Goal: Communication & Community: Ask a question

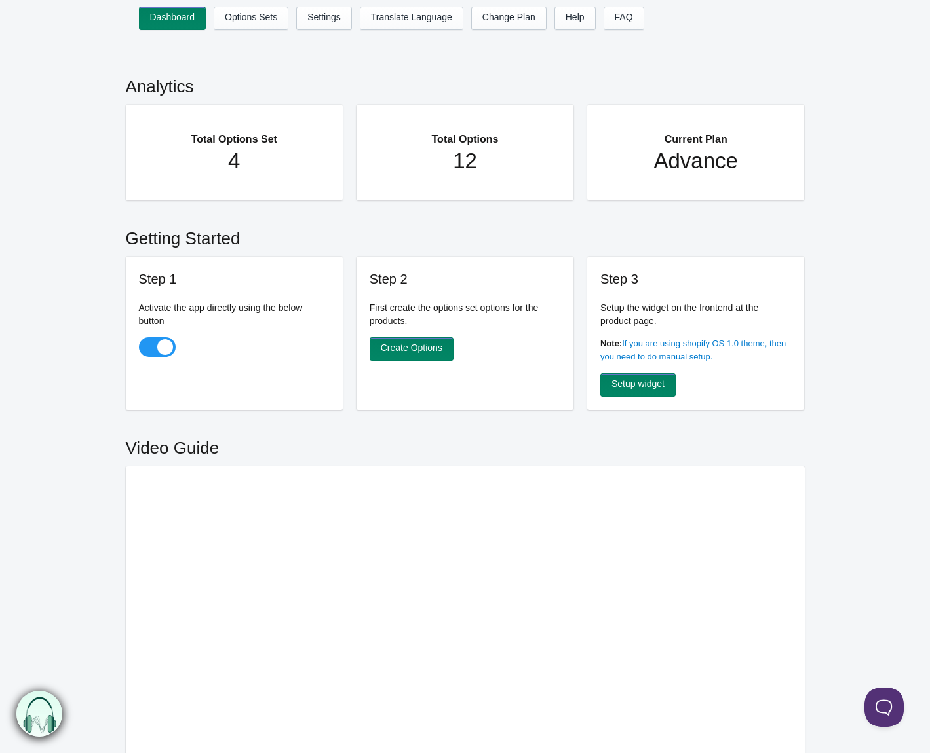
click at [64, 198] on main "Analytics Total Options Set 4 Total Options 12 Current Plan Advance Getting Sta…" at bounding box center [465, 463] width 930 height 811
click at [889, 705] on button at bounding box center [880, 704] width 39 height 39
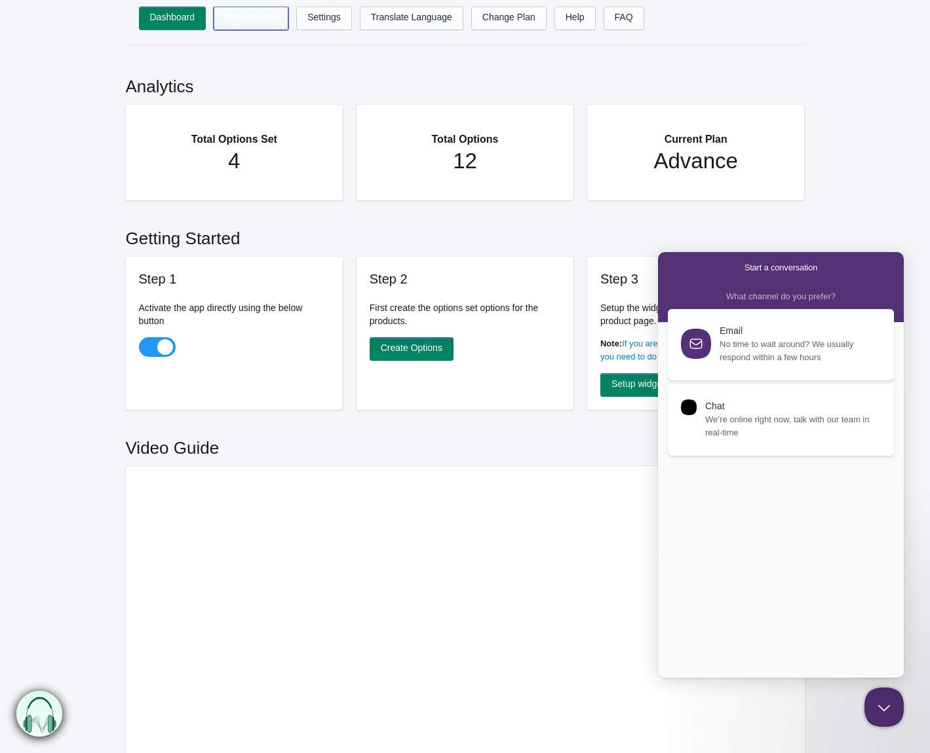
click at [265, 24] on link "Options Sets" at bounding box center [251, 19] width 75 height 24
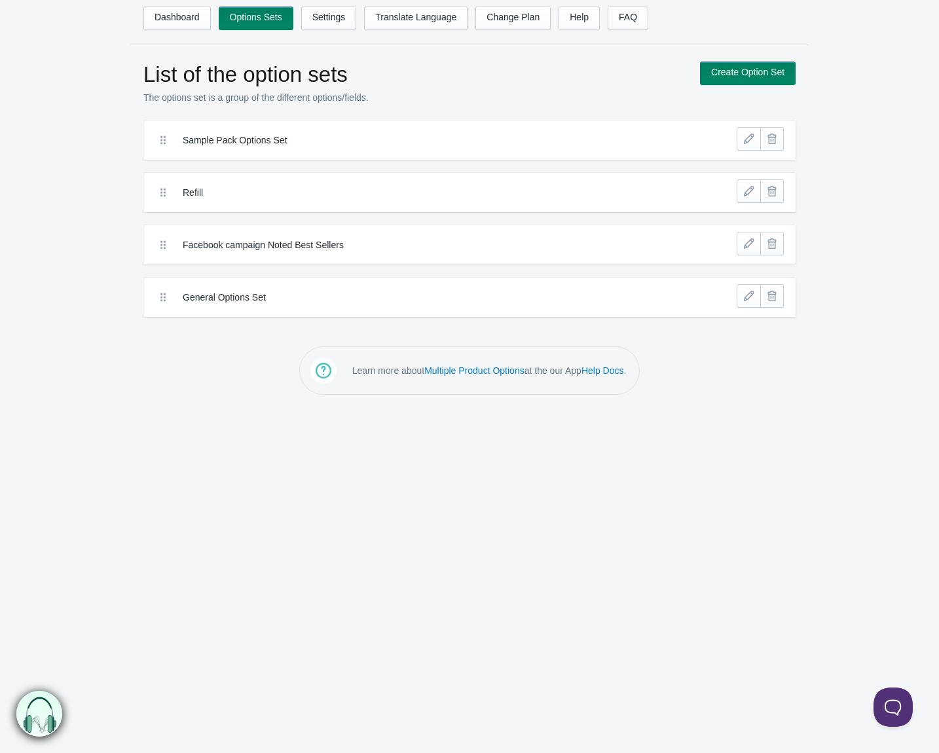
click at [696, 418] on body "Dashboard Options Sets Settings Translate Language Change Plan Help FAQ Hook te…" at bounding box center [469, 376] width 939 height 753
click at [768, 479] on body "Dashboard Options Sets Settings Translate Language Change Plan Help FAQ Hook te…" at bounding box center [469, 376] width 939 height 753
click at [888, 708] on button at bounding box center [890, 704] width 39 height 39
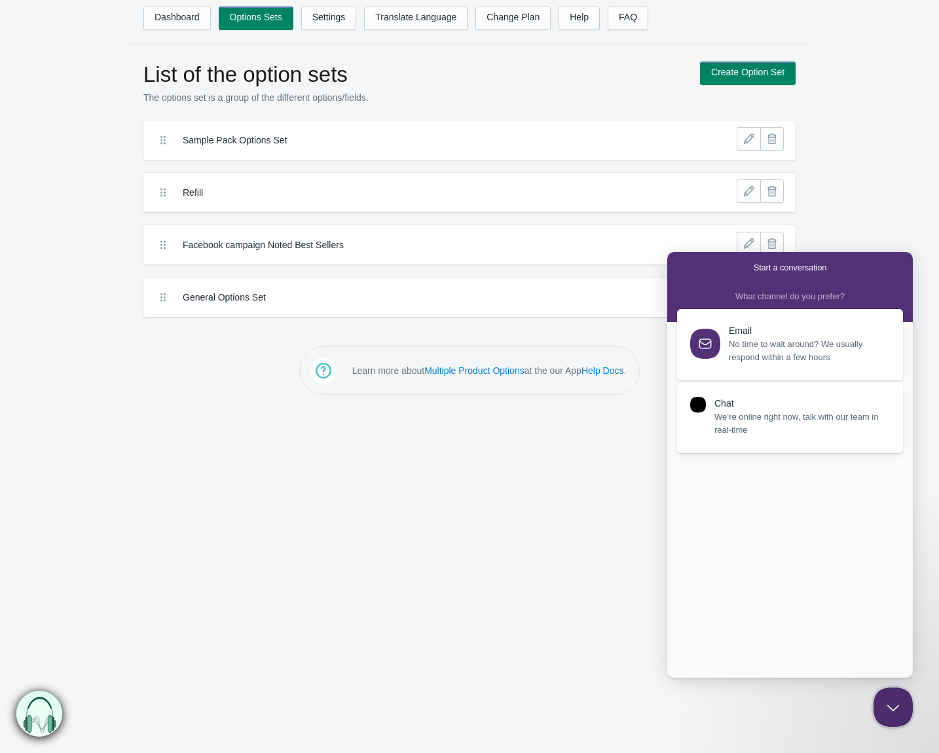
click at [766, 421] on span "We’re online right now, talk with our team in real-time" at bounding box center [802, 424] width 174 height 26
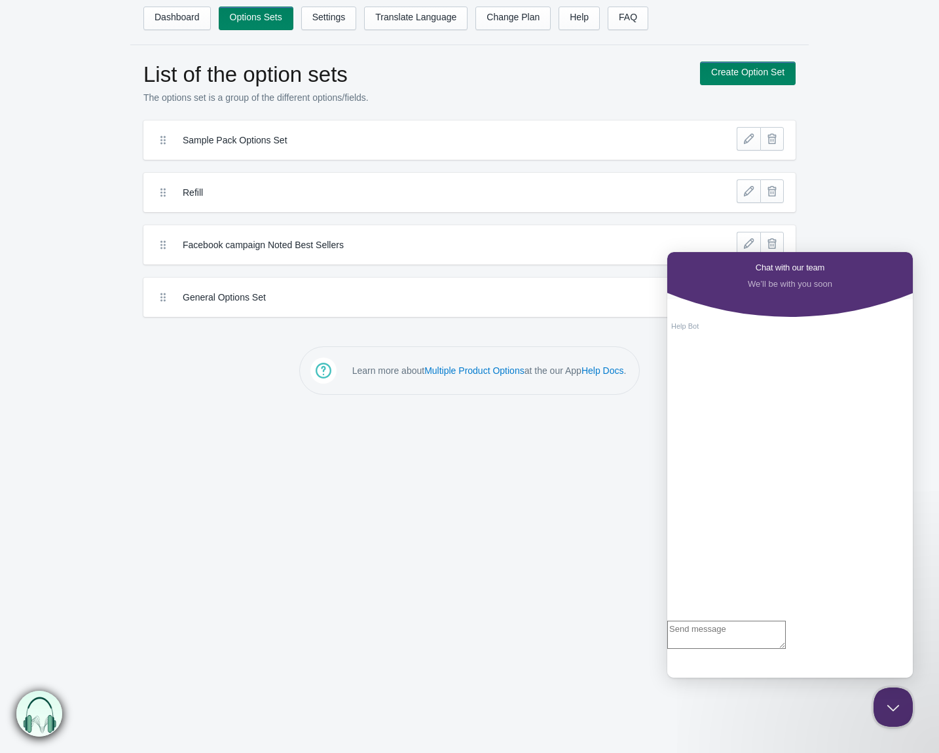
click at [721, 649] on textarea "Write chat message" at bounding box center [727, 635] width 119 height 28
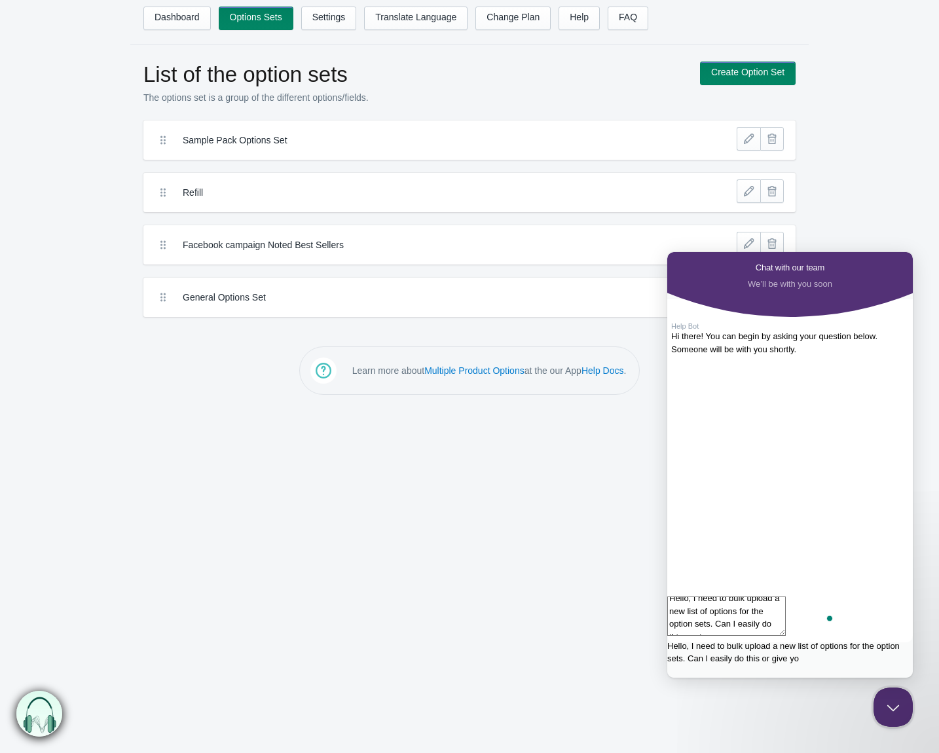
scroll to position [5, 0]
type textarea "Hello, I need to bulk upload a new list of options for the option sets. Can I e…"
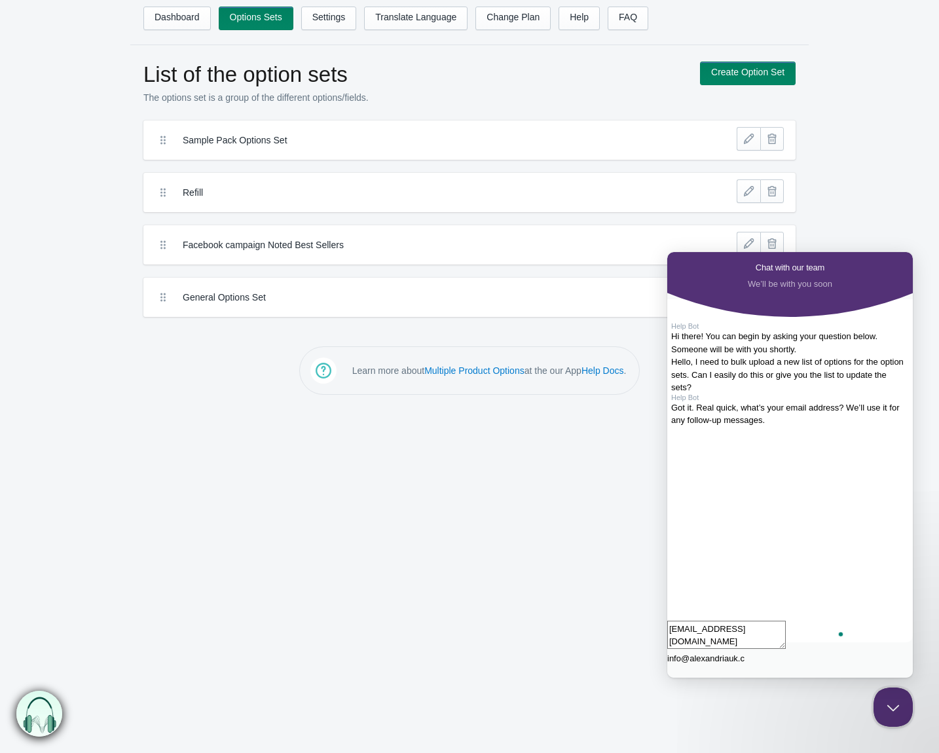
type textarea "[EMAIL_ADDRESS][DOMAIN_NAME]"
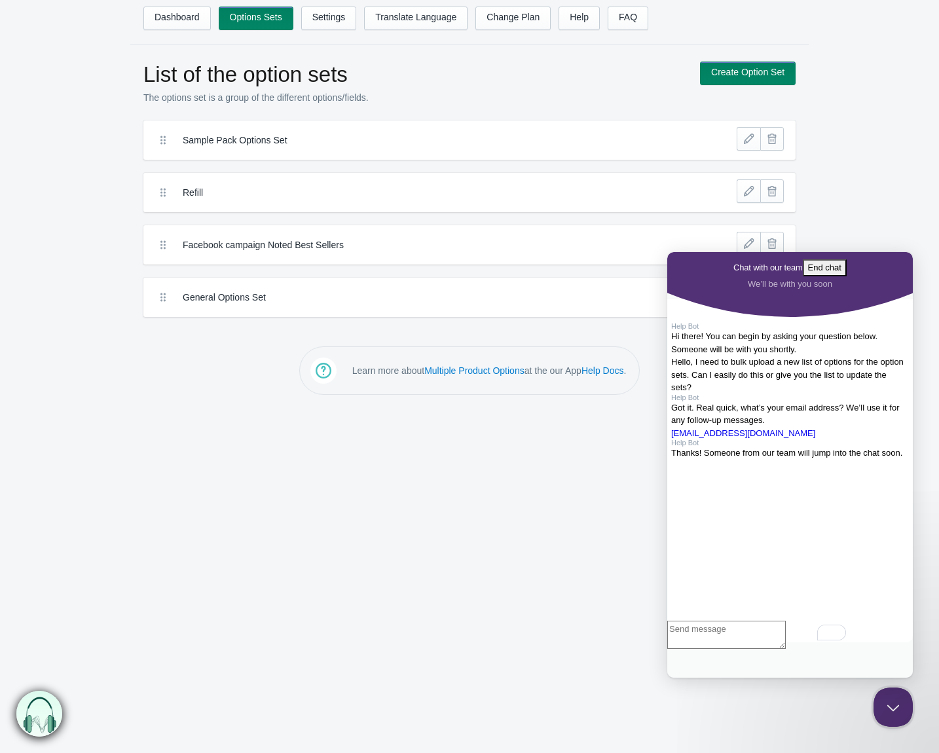
click at [322, 553] on body "Dashboard Options Sets Settings Translate Language Change Plan Help FAQ Hook te…" at bounding box center [469, 376] width 939 height 753
click at [440, 510] on body "Dashboard Options Sets Settings Translate Language Change Plan Help FAQ Hook te…" at bounding box center [469, 376] width 939 height 753
